Goal: Check status: Check status

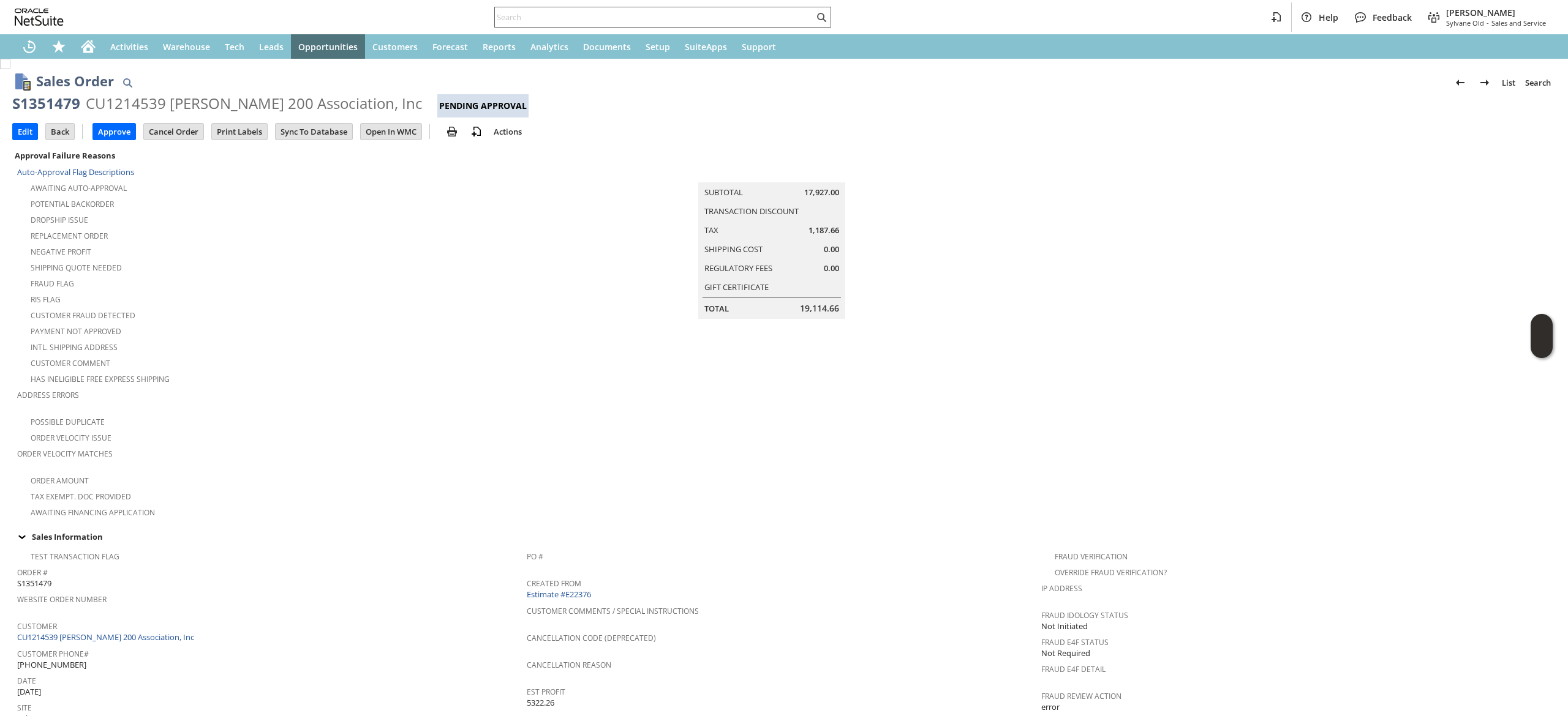
drag, startPoint x: 0, startPoint y: 0, endPoint x: 542, endPoint y: 21, distance: 542.4
click at [542, 21] on input "text" at bounding box center [654, 16] width 319 height 14
paste input "5718392031"
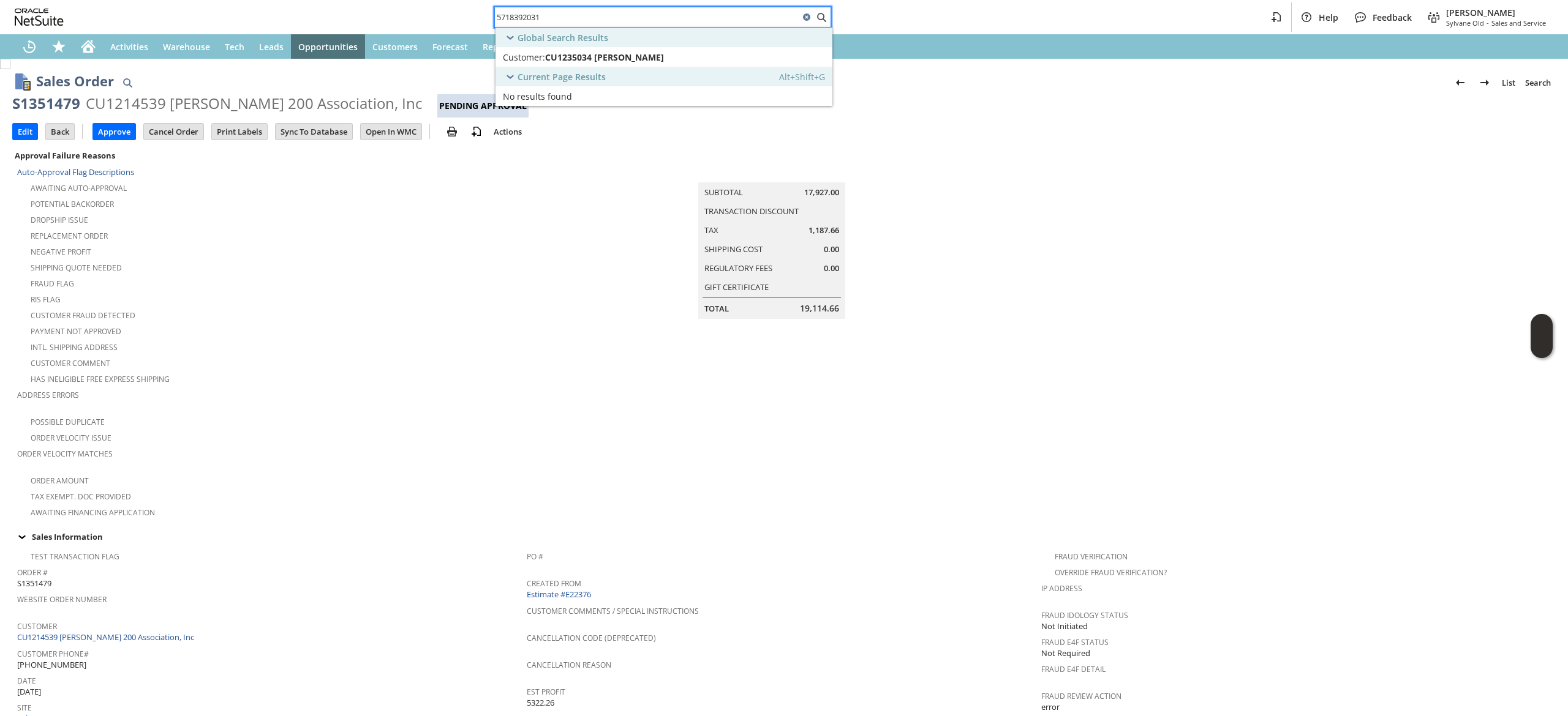
type input "5718392031"
click at [708, 55] on div "Customer: CU1235034 oscar a chicas" at bounding box center [624, 57] width 242 height 12
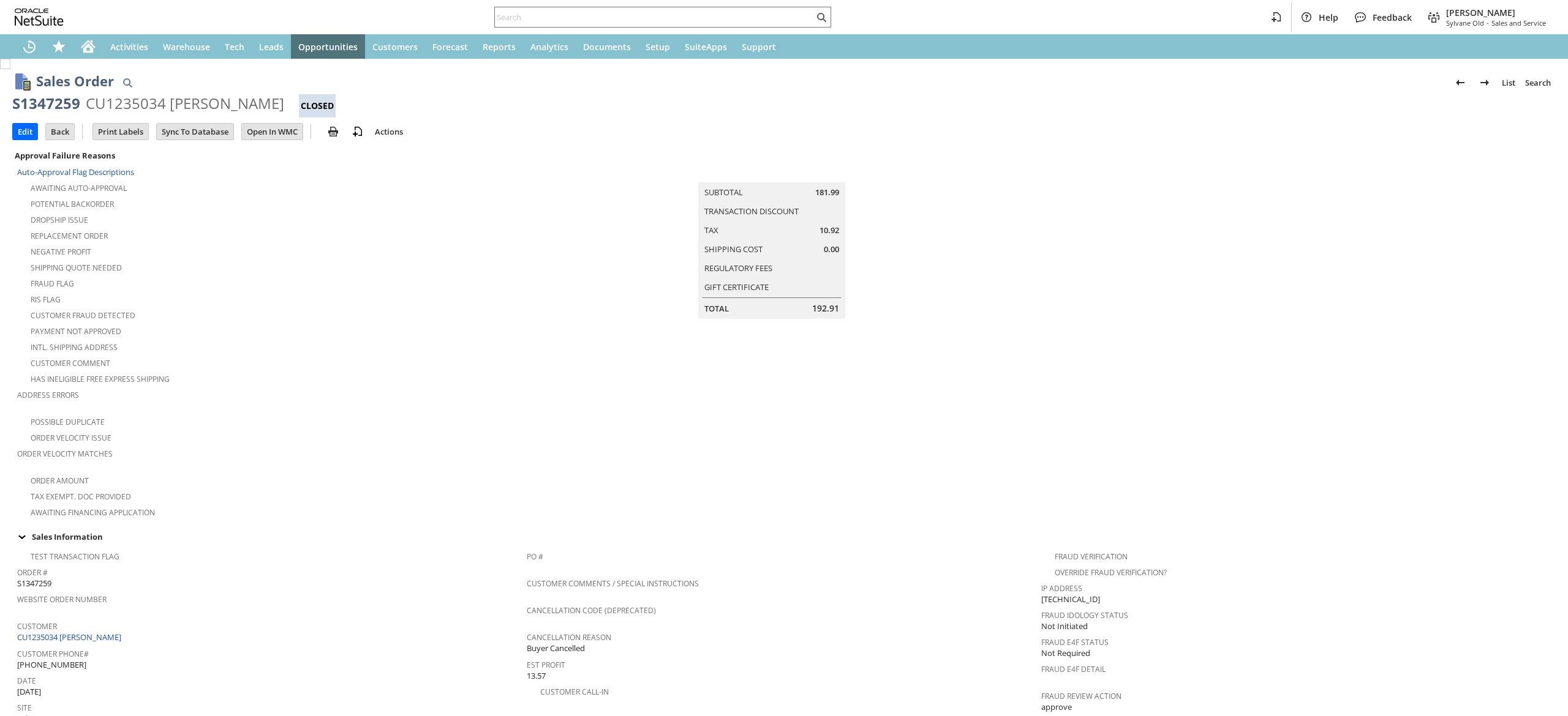
scroll to position [505, 0]
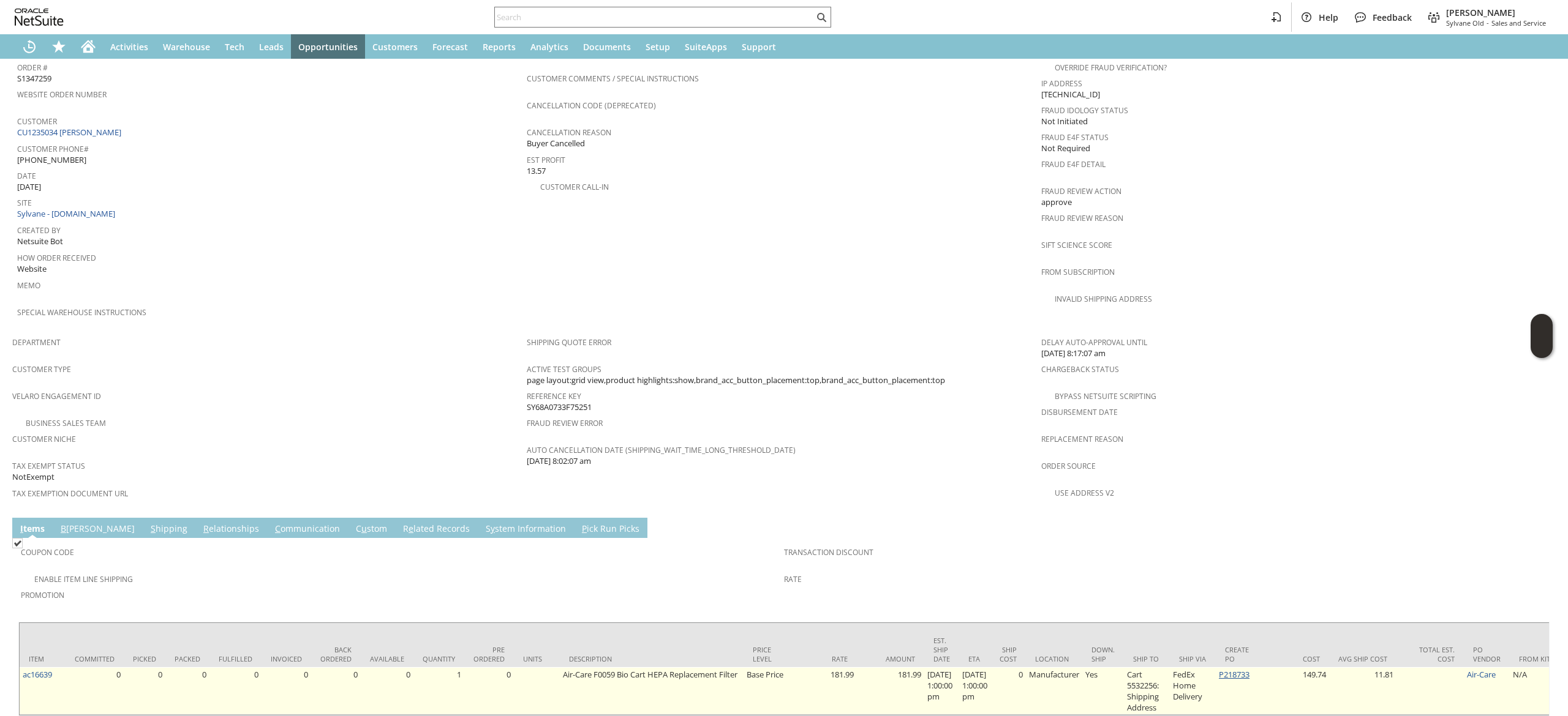
click at [1245, 669] on link "P218733" at bounding box center [1234, 675] width 31 height 11
